Goal: Information Seeking & Learning: Understand process/instructions

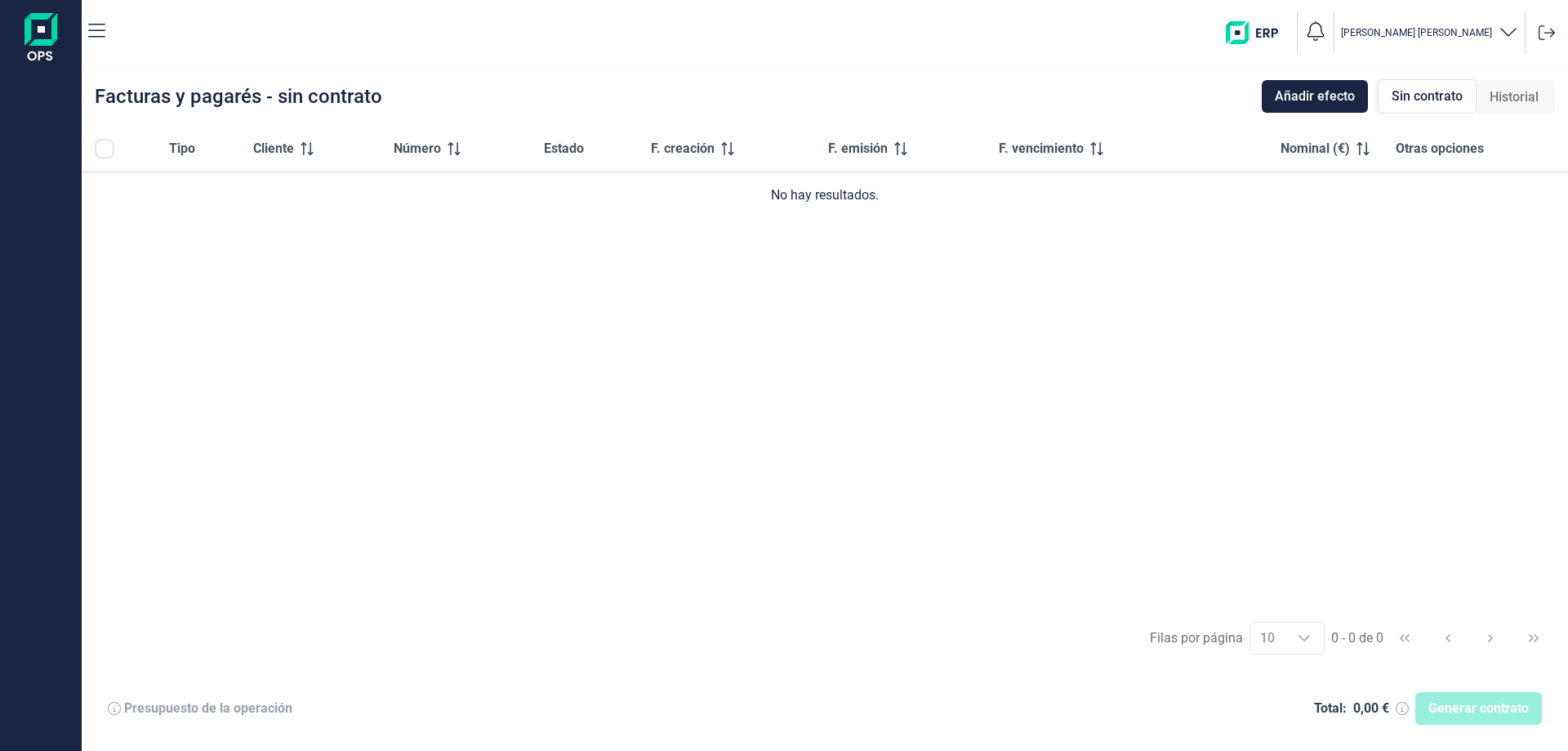
click at [29, 37] on img at bounding box center [40, 39] width 33 height 53
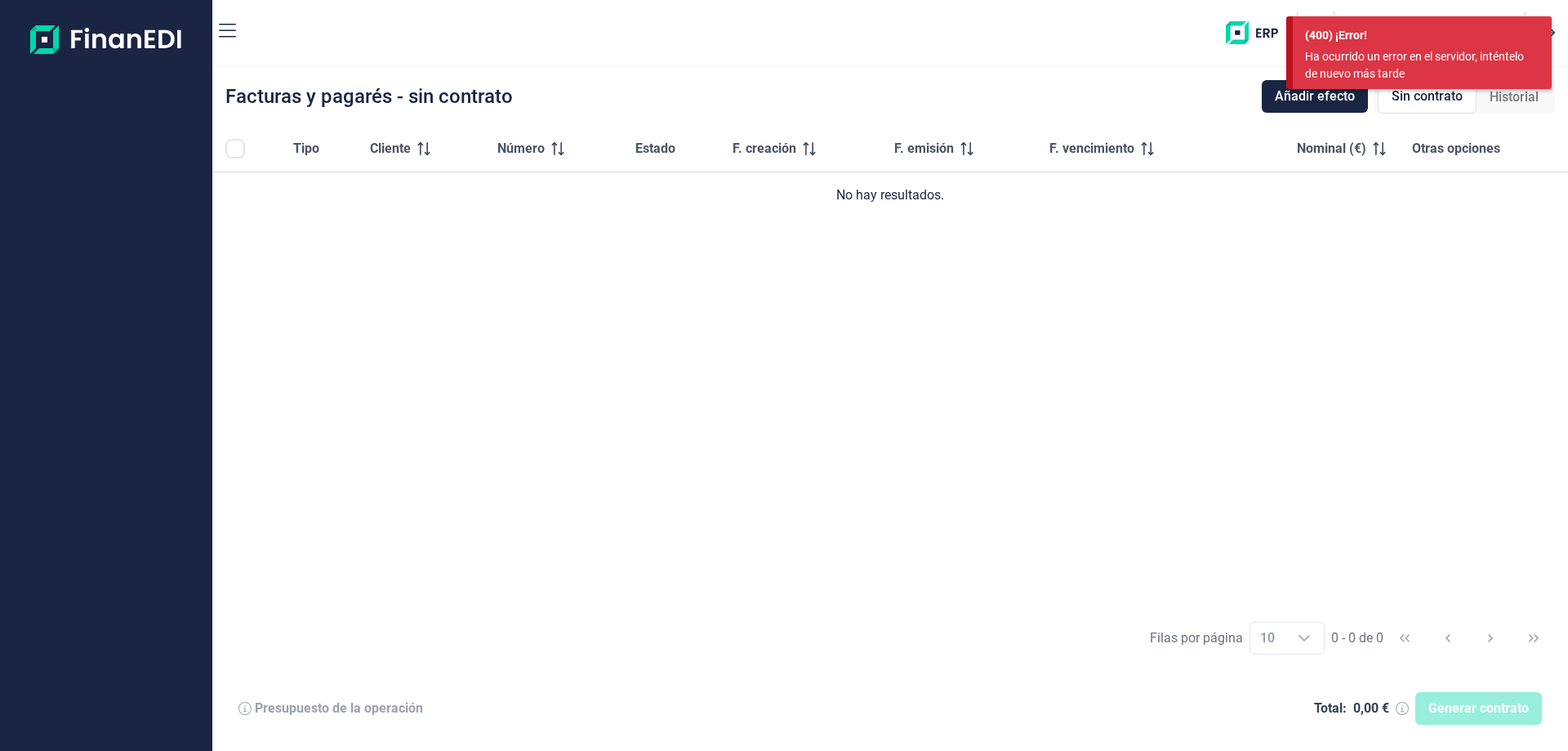
click at [207, 36] on div at bounding box center [106, 32] width 212 height 65
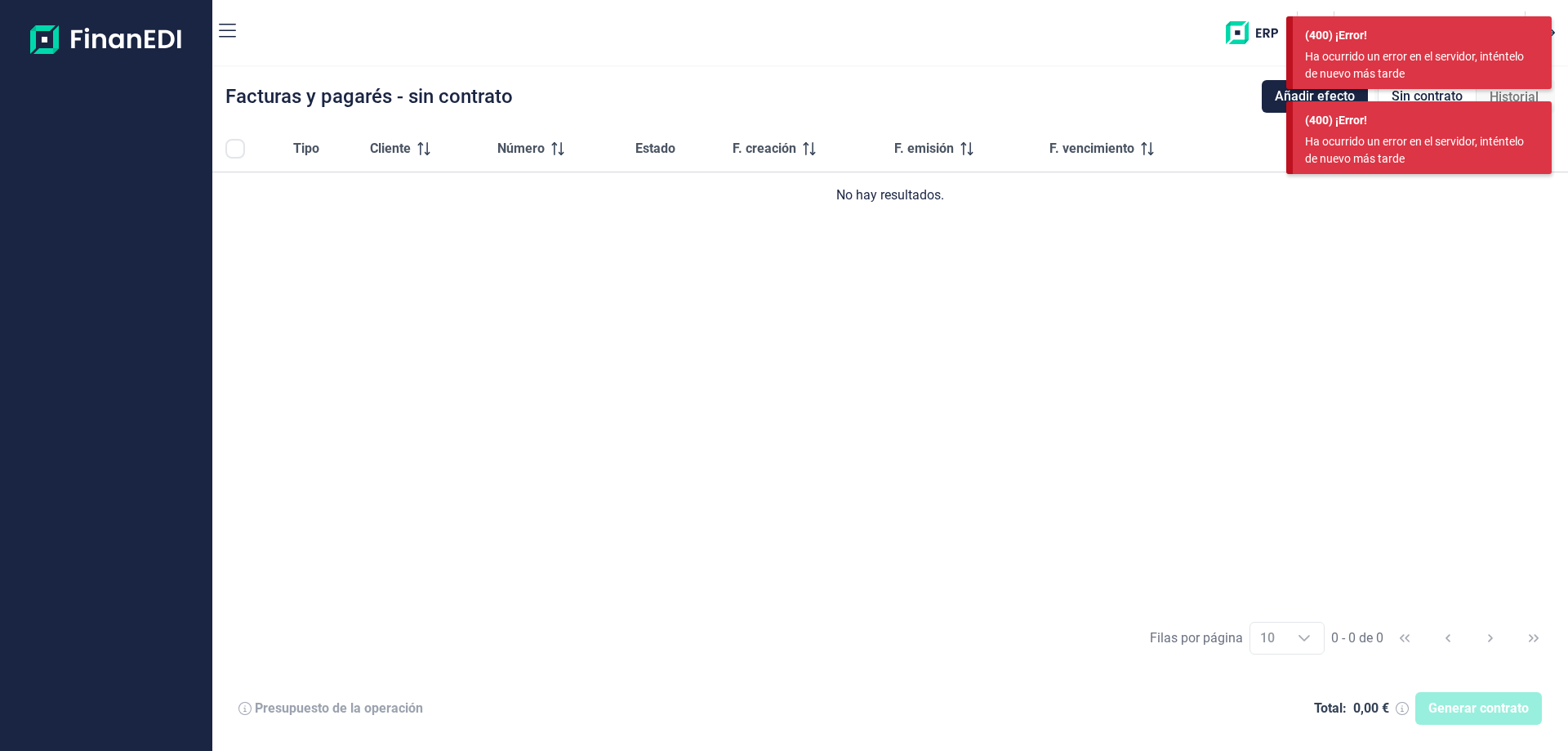
click at [279, 89] on div "Facturas y pagarés - sin contrato" at bounding box center [369, 96] width 287 height 20
drag, startPoint x: 1426, startPoint y: 92, endPoint x: 1416, endPoint y: 126, distance: 35.4
click at [1420, 115] on div "(400) ¡Error! Ha ocurrido un error en el servidor, inténtelo de nuevo más tarde…" at bounding box center [1419, 101] width 266 height 170
click at [1417, 132] on div "(400) ¡Error! Ha ocurrido un error en el servidor, inténtelo de nuevo más tarde" at bounding box center [1422, 138] width 259 height 73
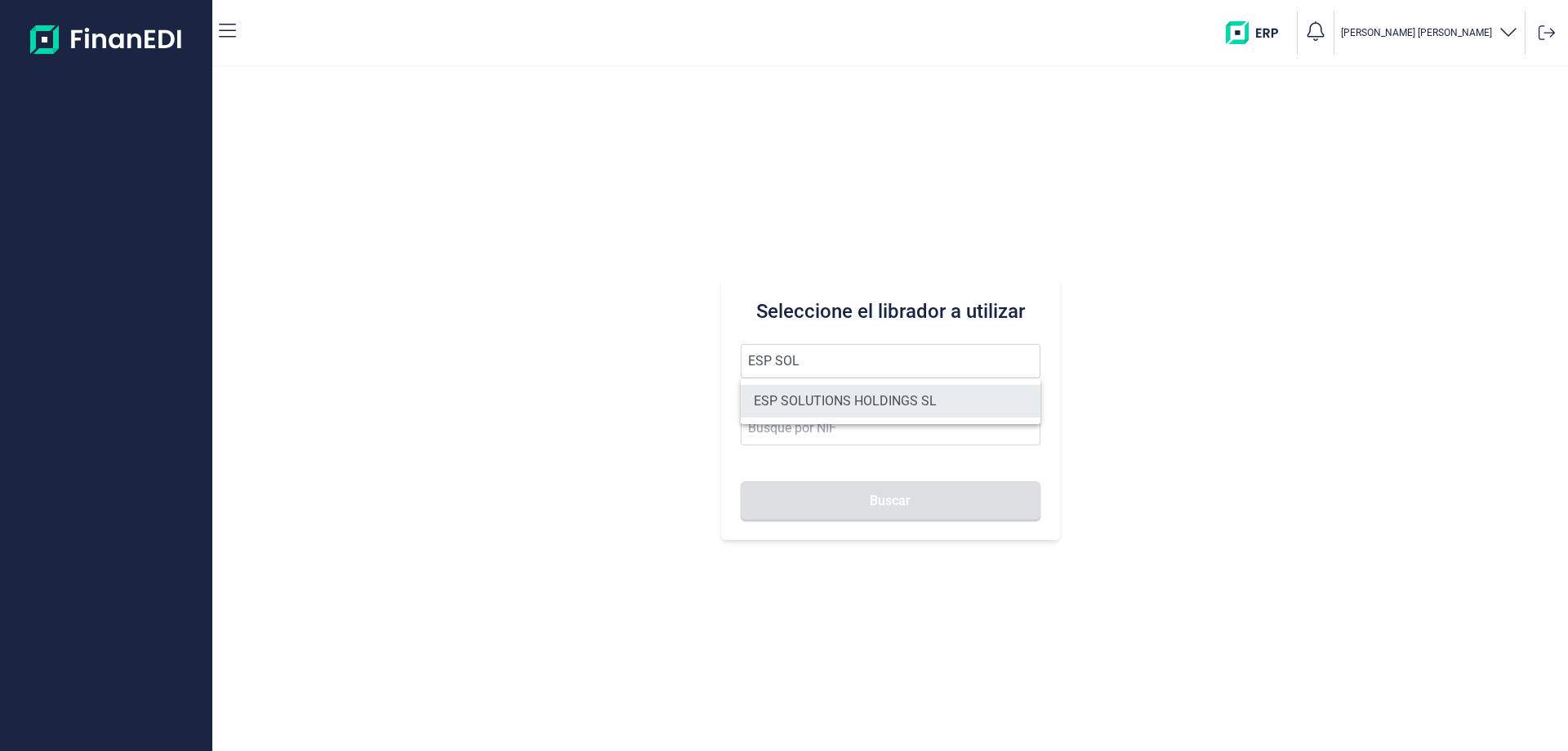
click at [796, 395] on li "ESP SOLUTIONS HOLDINGS SL" at bounding box center [891, 400] width 300 height 33
type input "ESP SOLUTIONS HOLDINGS SL"
type input "B10950939"
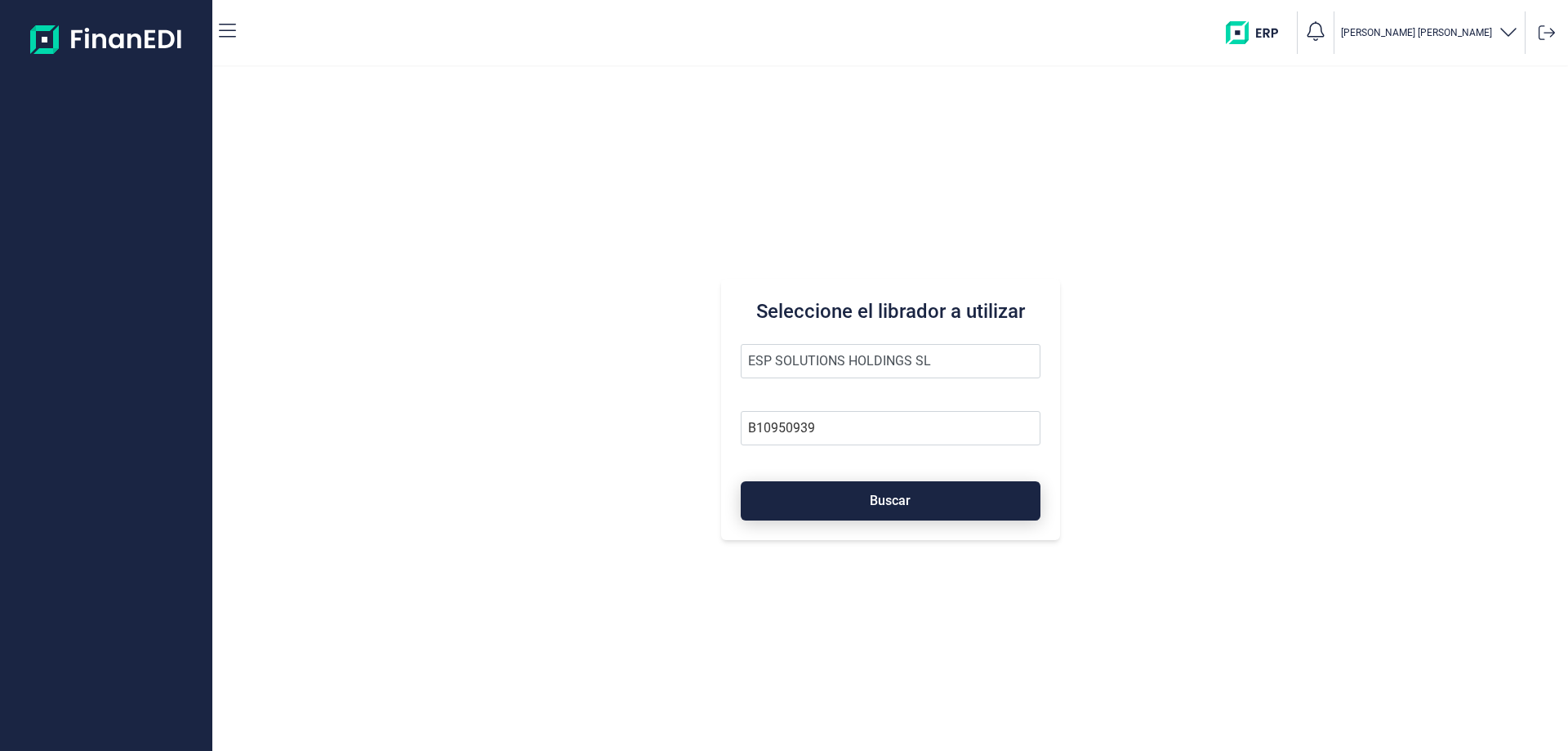
click at [896, 507] on span "Buscar" at bounding box center [891, 500] width 41 height 12
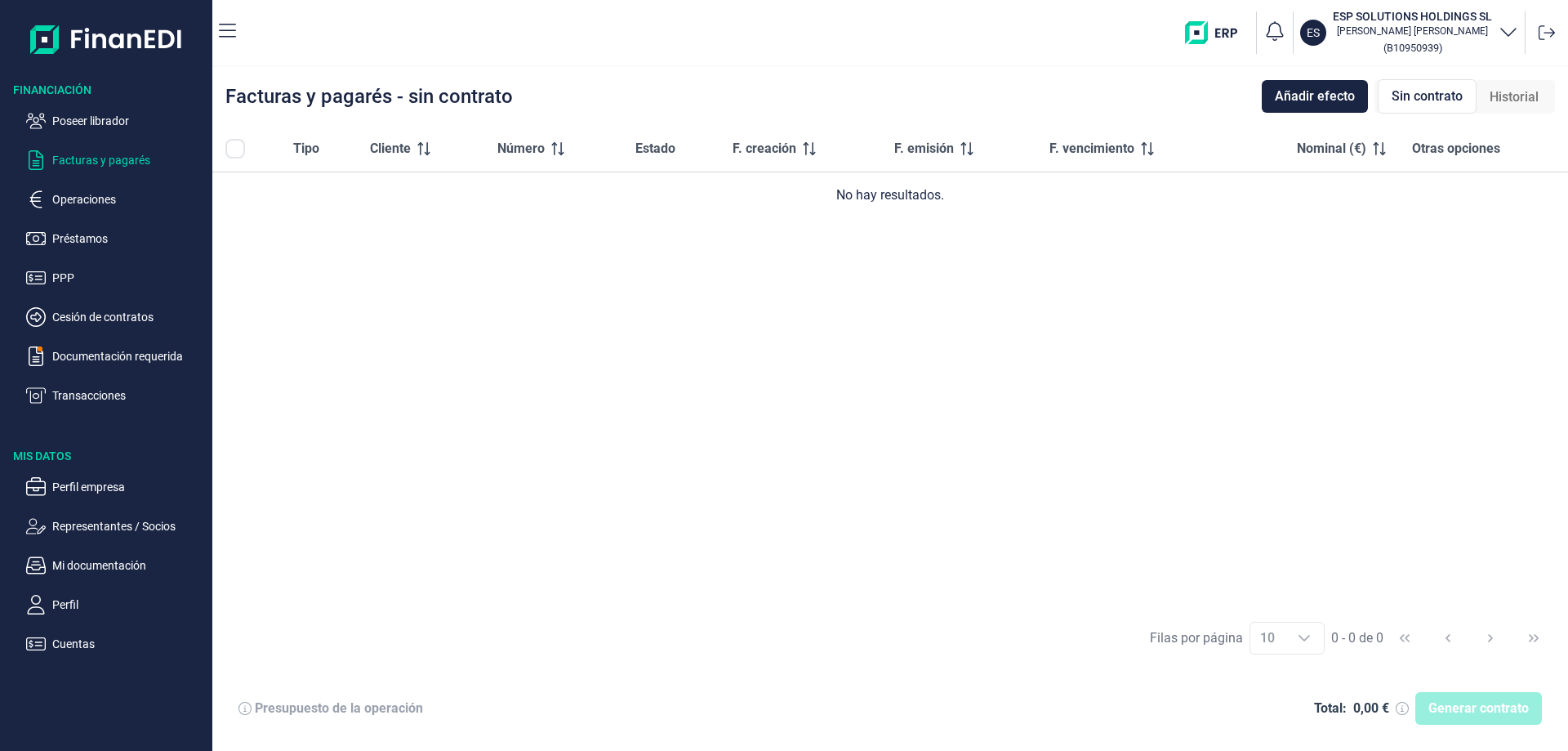
click at [1398, 24] on h3 "ESP SOLUTIONS HOLDINGS SL" at bounding box center [1412, 16] width 160 height 16
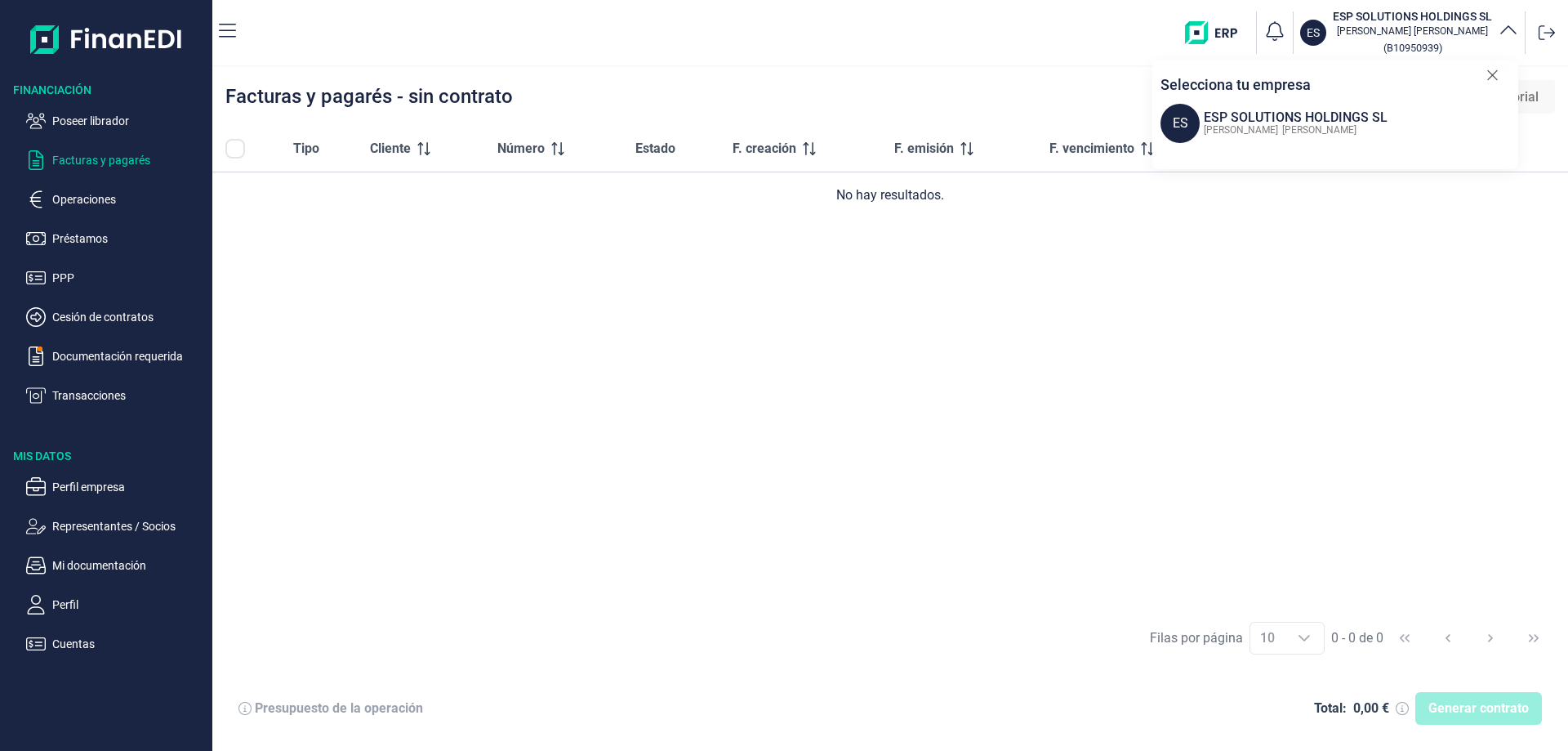
click at [1398, 24] on h3 "ESP SOLUTIONS HOLDINGS SL" at bounding box center [1412, 16] width 160 height 16
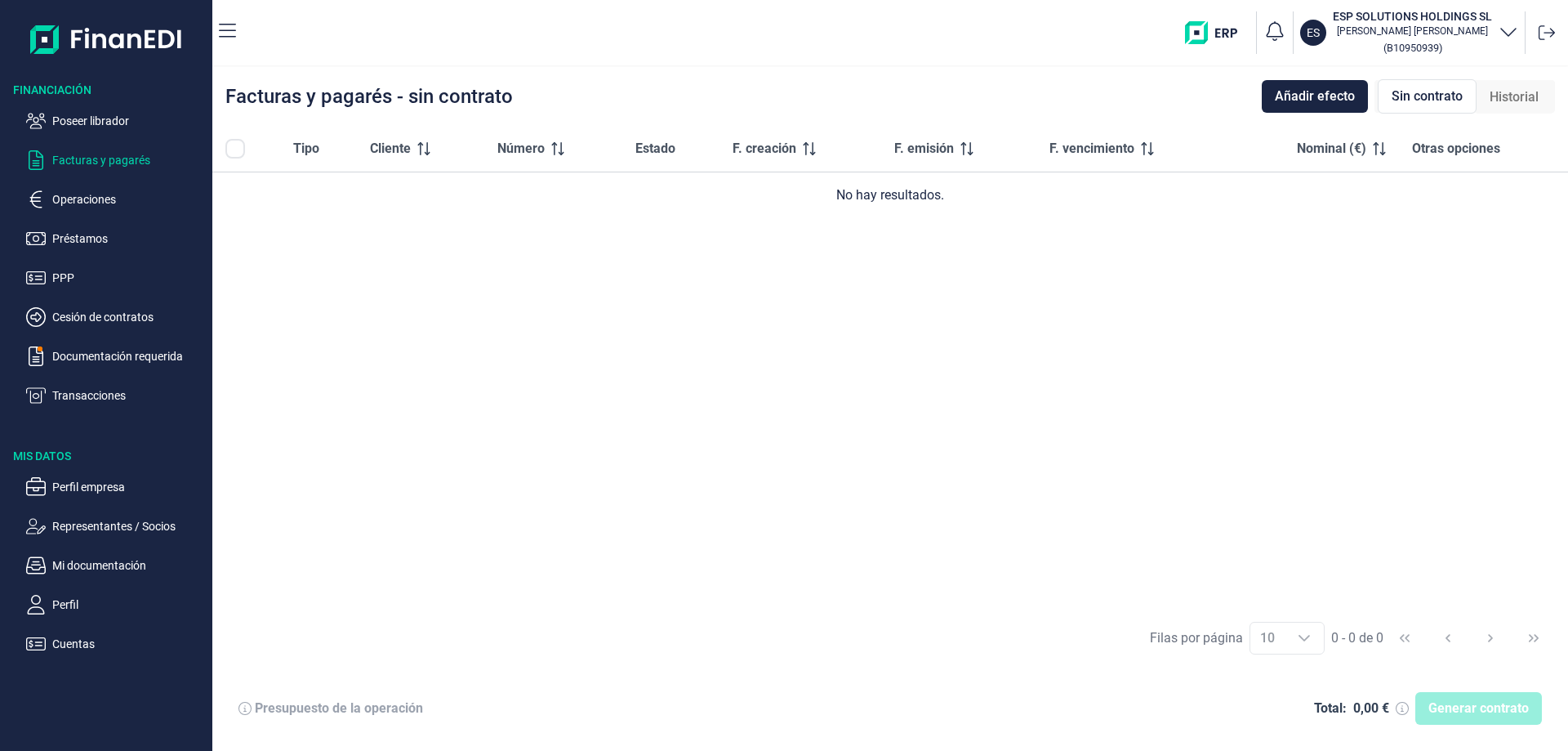
click at [1514, 29] on icon "button" at bounding box center [1508, 31] width 20 height 20
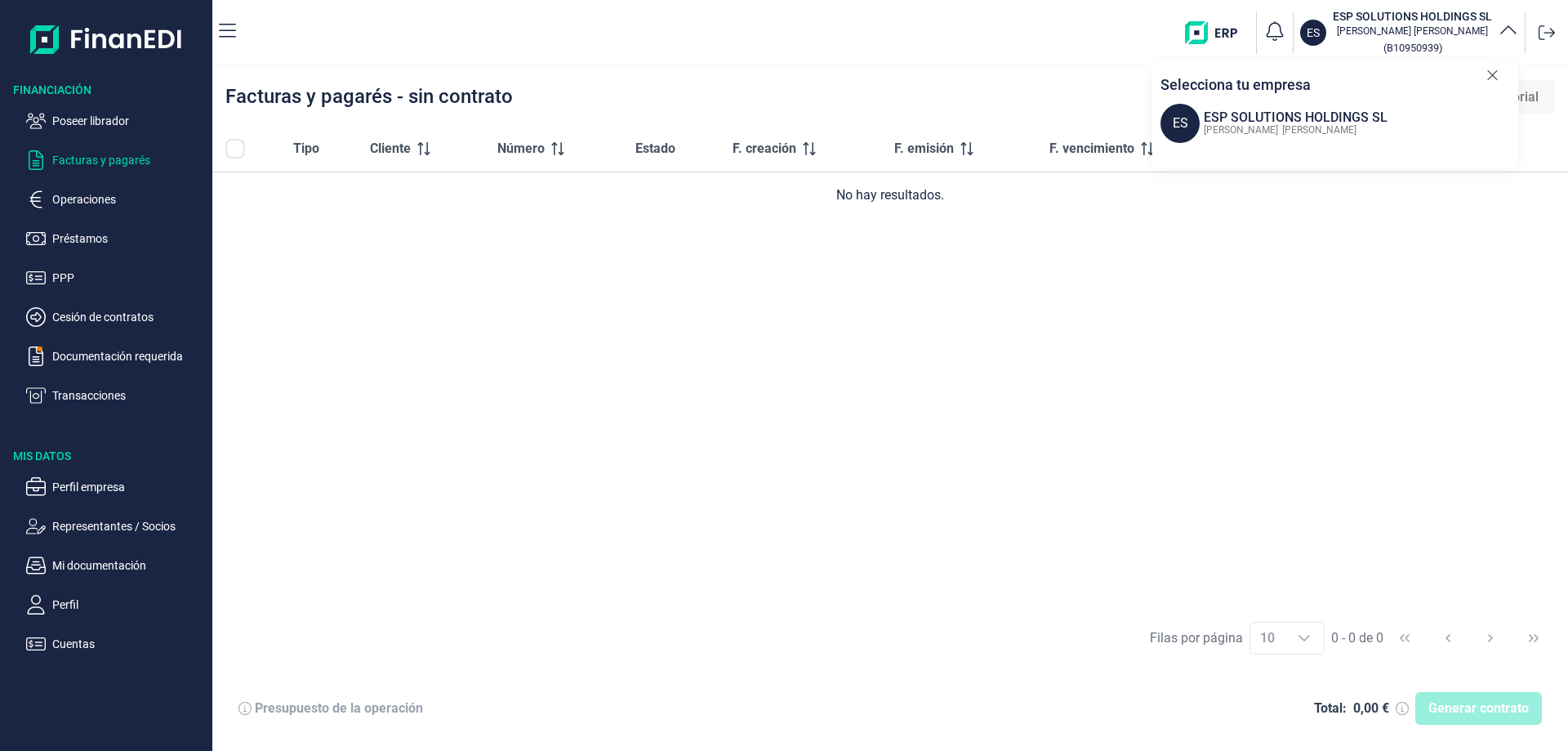
click at [1514, 29] on icon "button" at bounding box center [1508, 31] width 20 height 20
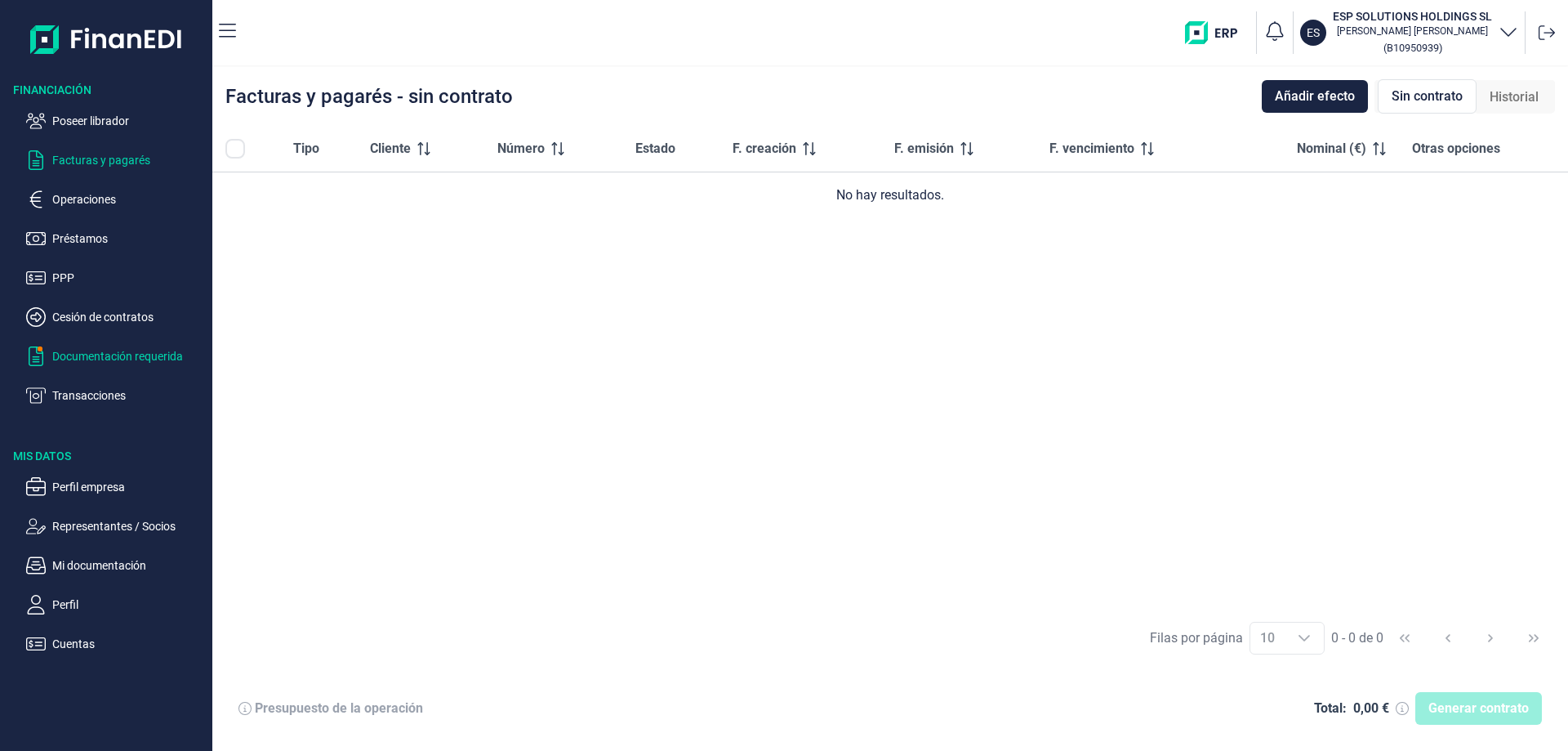
click at [147, 351] on p "Documentación requerida" at bounding box center [129, 356] width 153 height 20
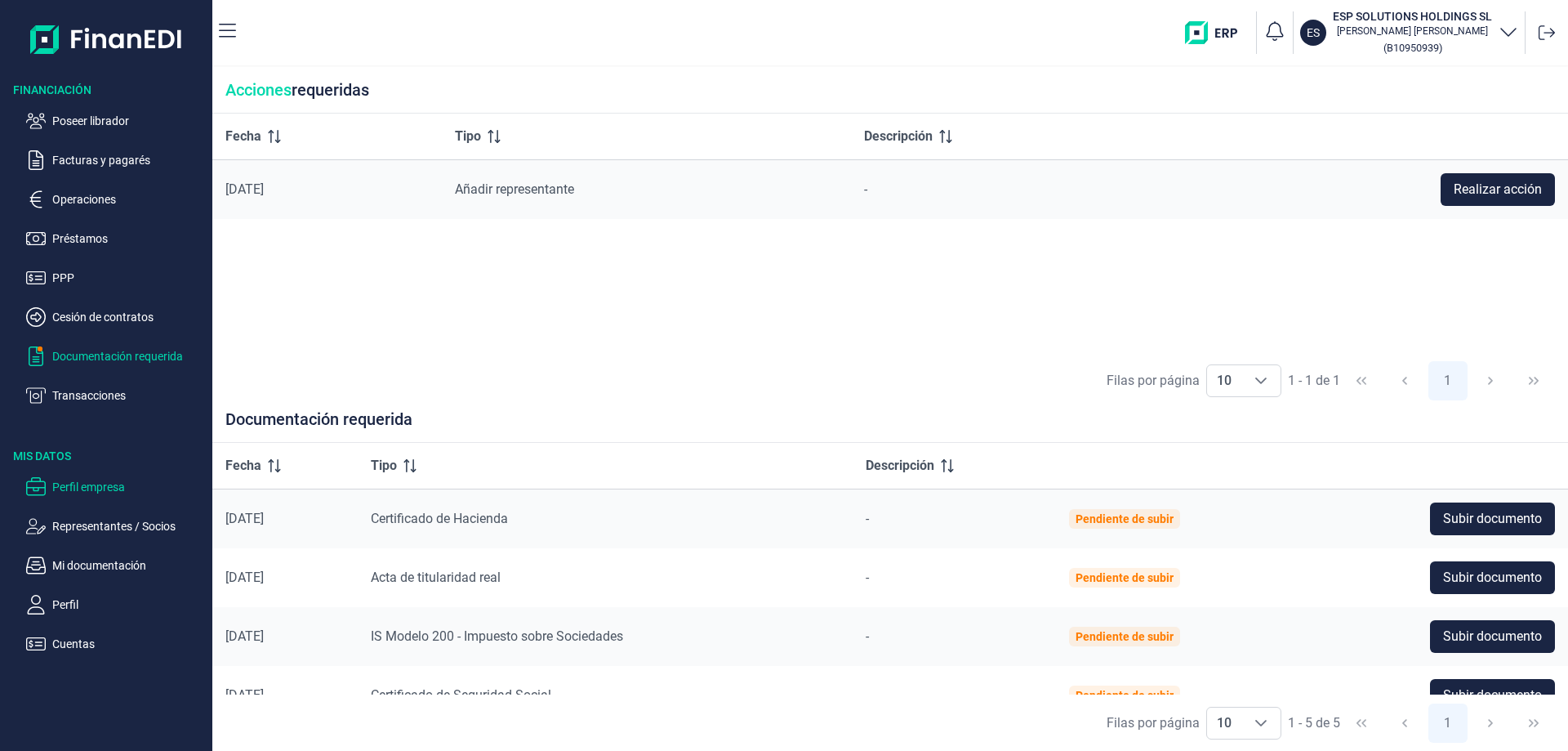
click at [79, 482] on p "Perfil empresa" at bounding box center [129, 487] width 153 height 20
